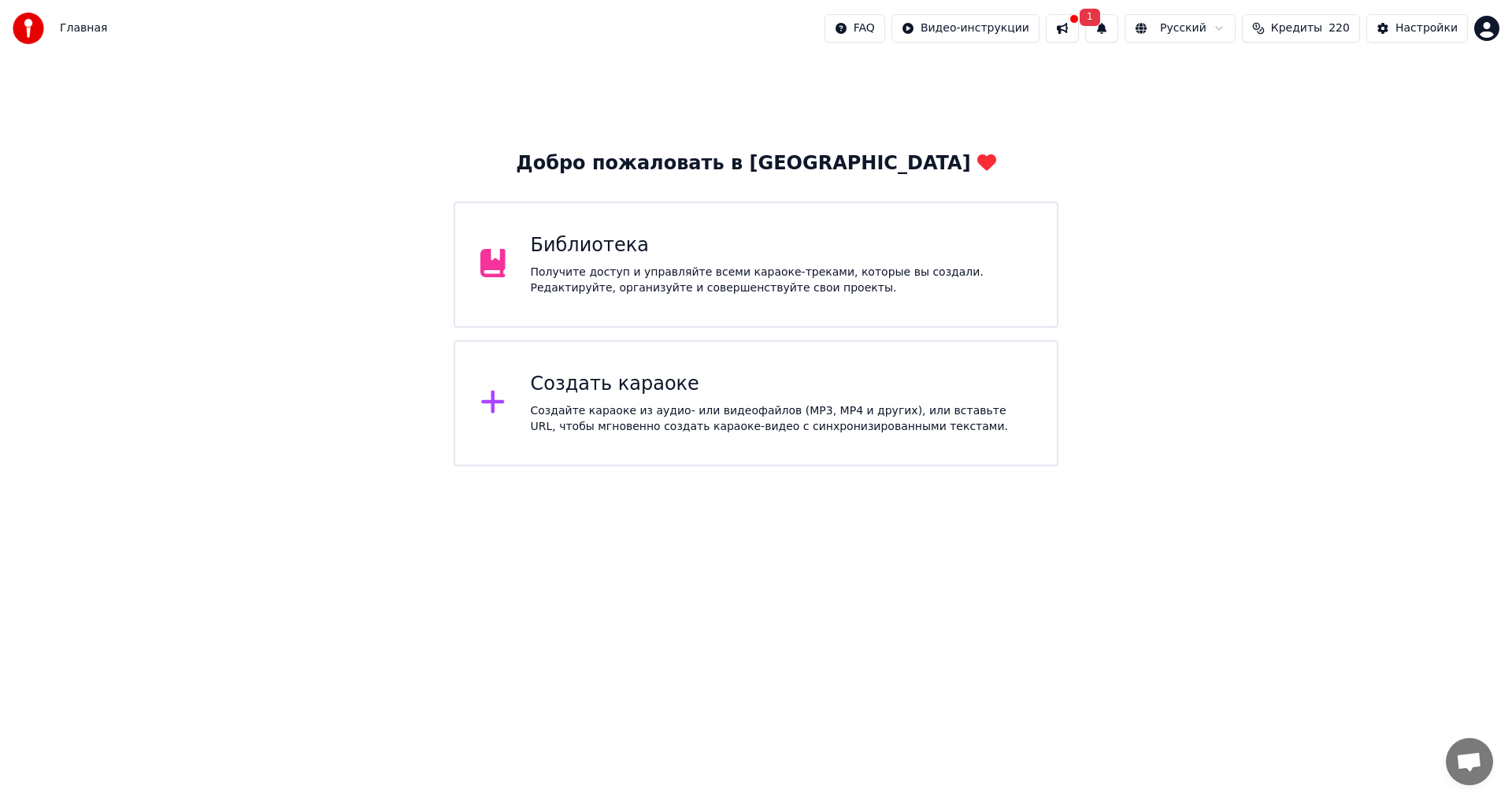
click at [595, 398] on div "Создать караоке Создайте караоке из аудио- или видеофайлов (MP3, MP4 и других),…" at bounding box center [781, 403] width 502 height 63
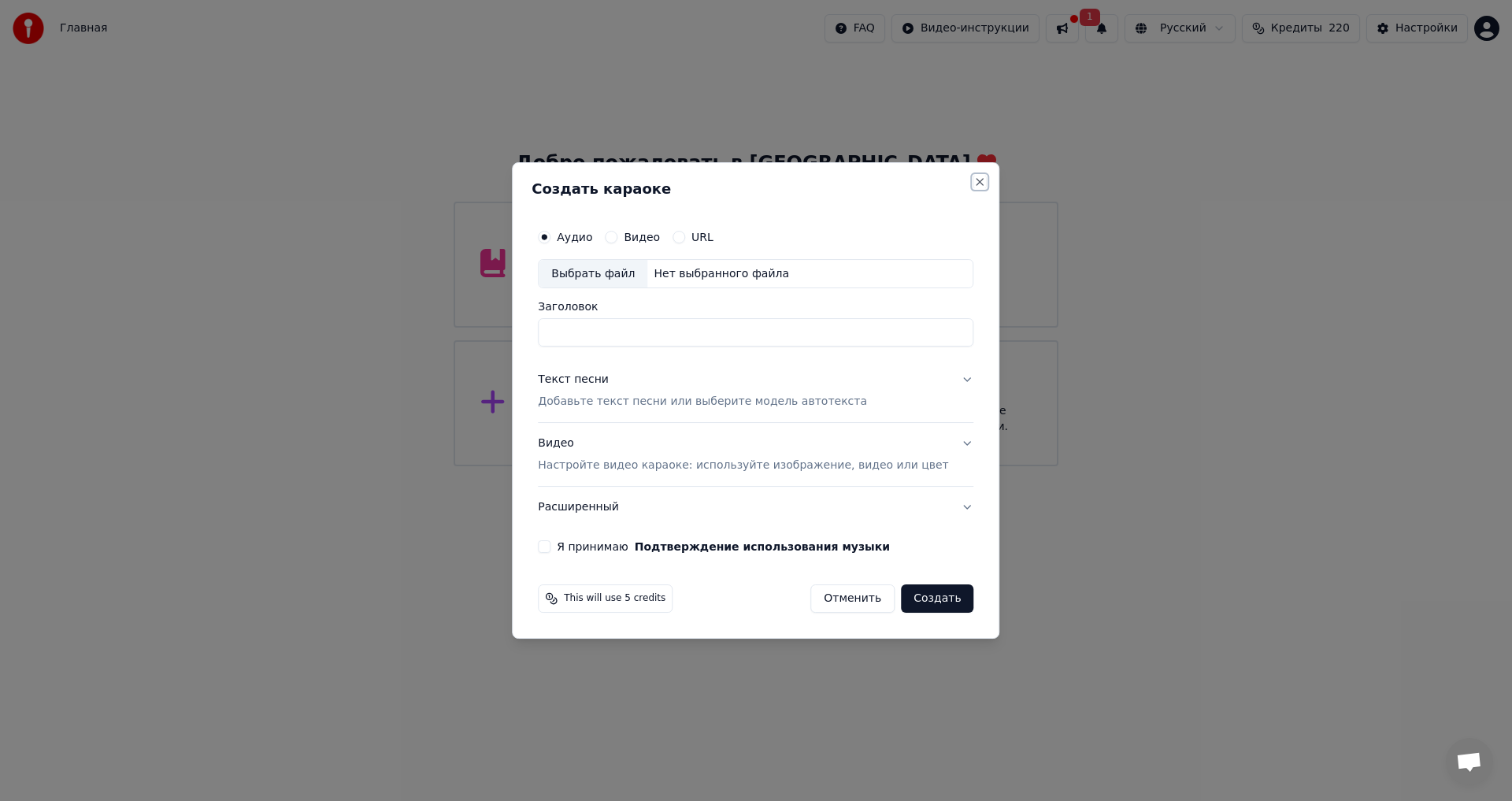
drag, startPoint x: 957, startPoint y: 175, endPoint x: 933, endPoint y: 201, distance: 35.4
click at [974, 176] on button "Close" at bounding box center [980, 182] width 13 height 13
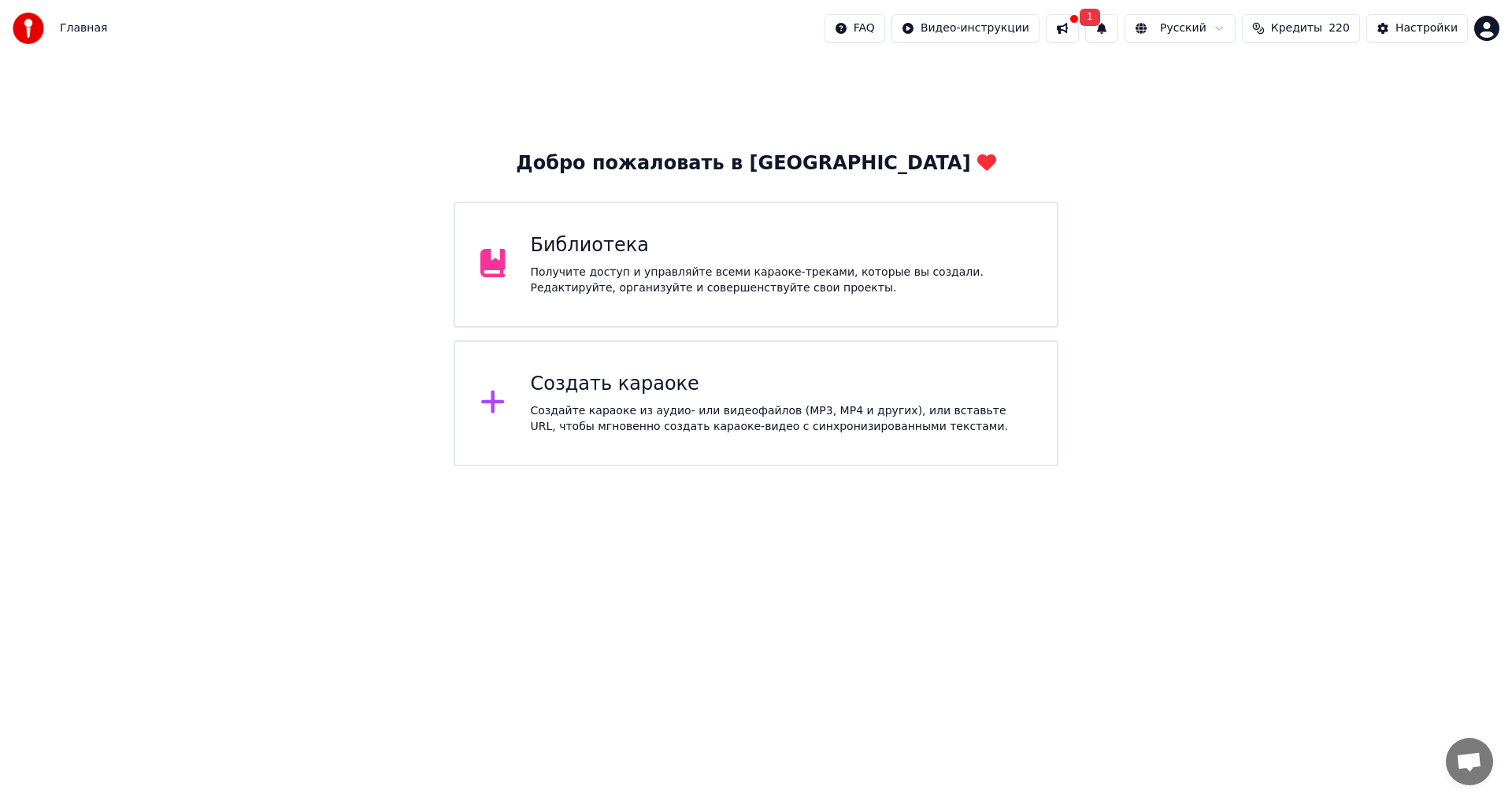
click at [650, 244] on div "Библиотека" at bounding box center [781, 246] width 502 height 26
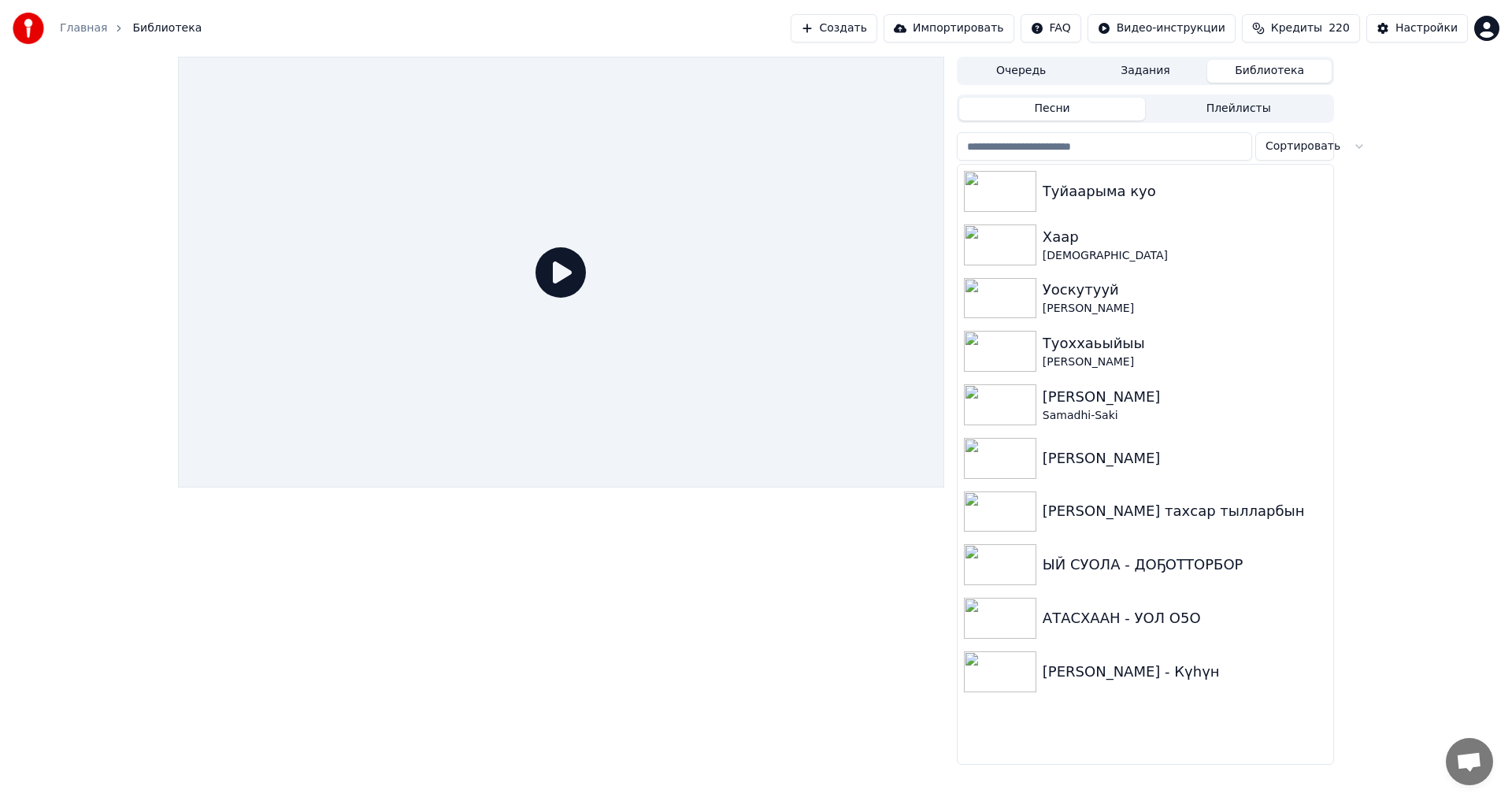
click at [1260, 69] on button "Библиотека" at bounding box center [1269, 71] width 124 height 23
click at [1149, 66] on button "Задания" at bounding box center [1146, 71] width 124 height 23
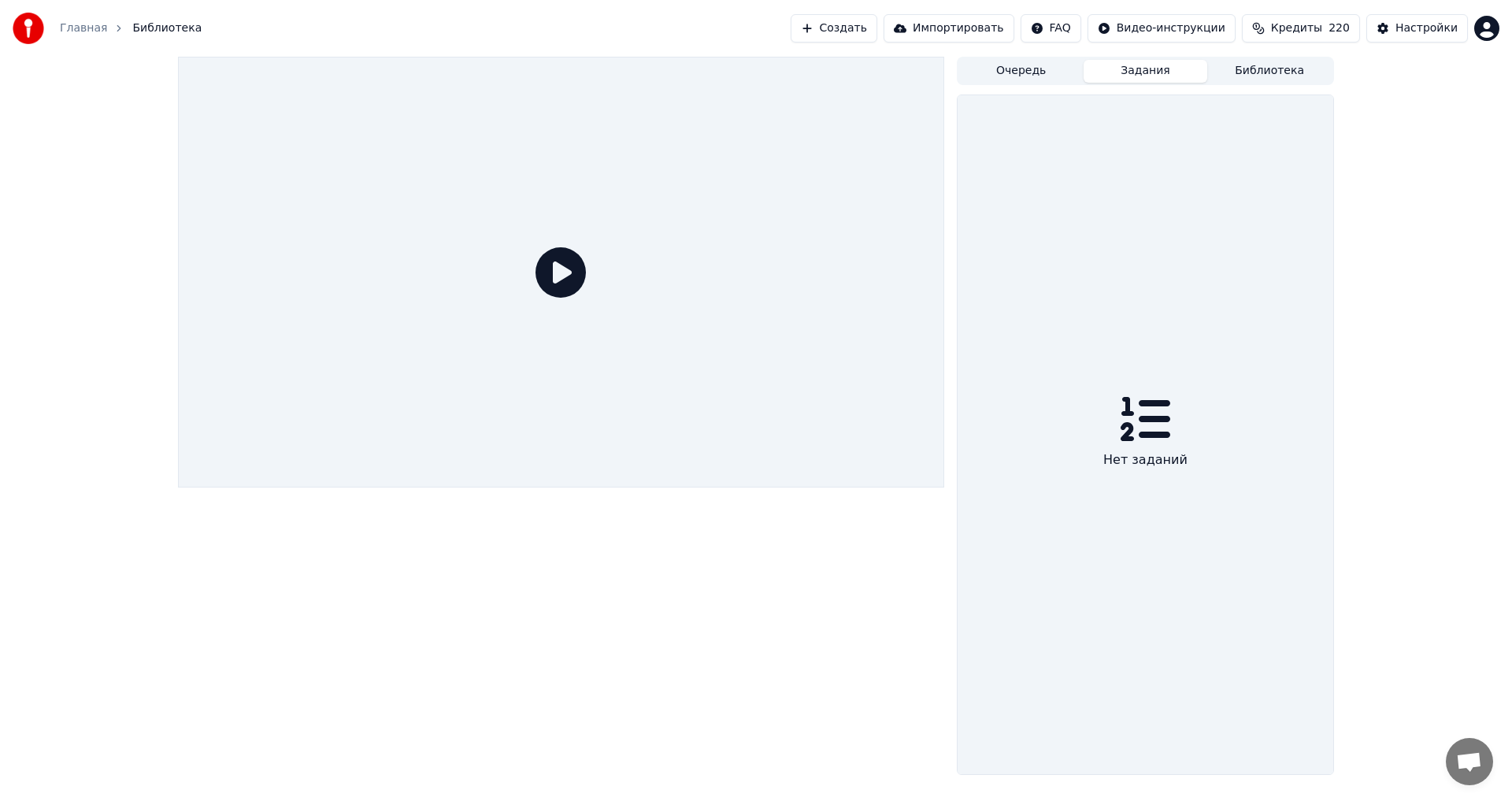
click at [1012, 69] on button "Очередь" at bounding box center [1021, 71] width 124 height 23
click at [1286, 70] on button "Библиотека" at bounding box center [1269, 71] width 124 height 23
